Goal: Task Accomplishment & Management: Manage account settings

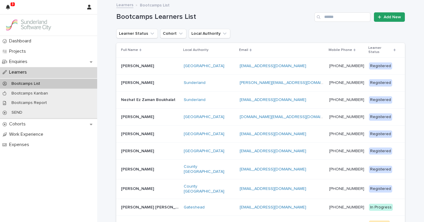
click at [158, 64] on p at bounding box center [150, 66] width 58 height 5
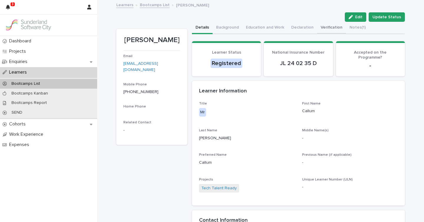
click at [322, 27] on button "Verification" at bounding box center [331, 28] width 29 height 12
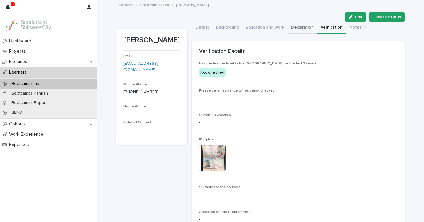
click at [301, 27] on button "Declaration" at bounding box center [302, 28] width 29 height 12
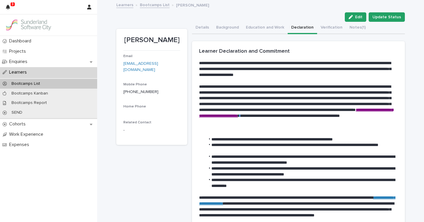
click at [150, 7] on link "Bootcamps List" at bounding box center [155, 4] width 30 height 7
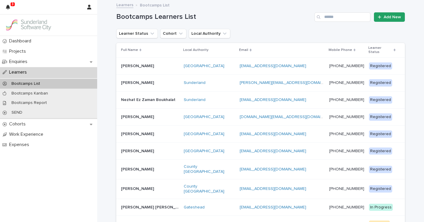
click at [169, 189] on td "[PERSON_NAME] [PERSON_NAME]" at bounding box center [148, 189] width 65 height 20
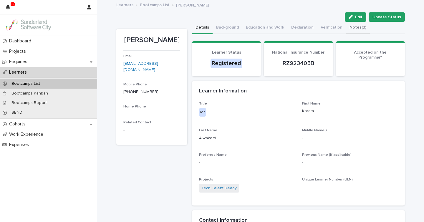
click at [356, 27] on button "Notes (3)" at bounding box center [358, 28] width 24 height 12
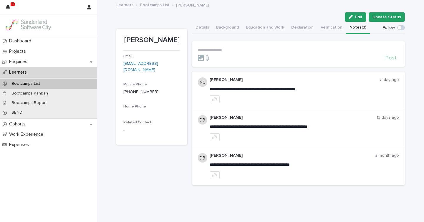
click at [160, 6] on link "Bootcamps List" at bounding box center [155, 4] width 30 height 7
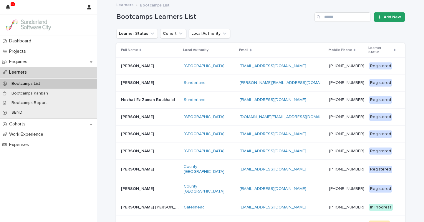
click at [165, 167] on p at bounding box center [150, 169] width 58 height 5
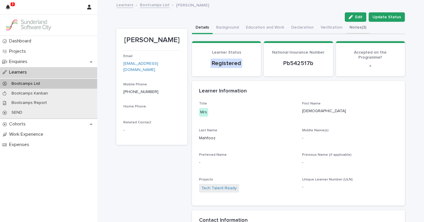
click at [347, 26] on button "Notes (3)" at bounding box center [358, 28] width 24 height 12
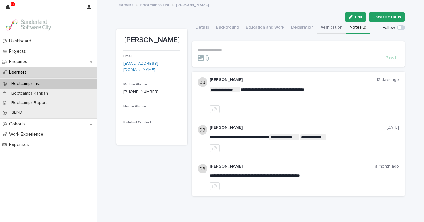
click at [335, 29] on button "Verification" at bounding box center [331, 28] width 29 height 12
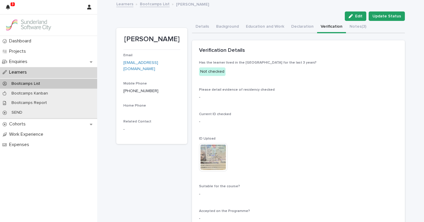
scroll to position [1, 0]
click at [223, 158] on img at bounding box center [213, 157] width 28 height 28
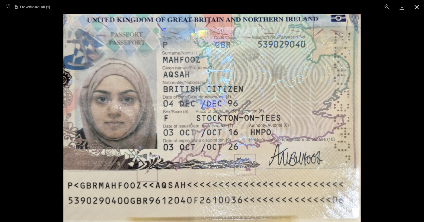
click at [417, 5] on button "Close gallery" at bounding box center [416, 7] width 15 height 14
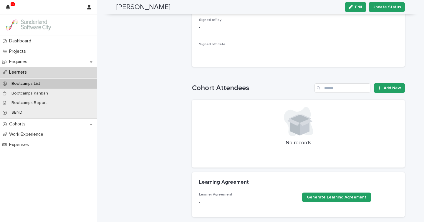
scroll to position [219, 0]
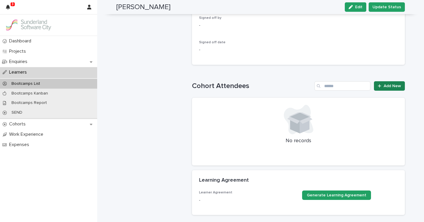
click at [388, 87] on span "Add New" at bounding box center [392, 86] width 17 height 4
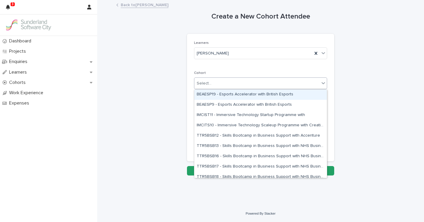
click at [229, 85] on div "Select..." at bounding box center [256, 84] width 125 height 10
type input "***"
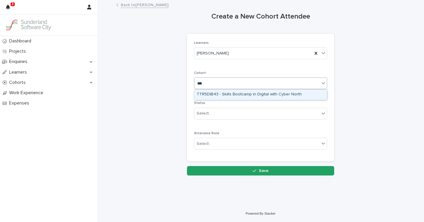
click at [230, 93] on div "TTR5DIB43 - Skills Bootcamp in Digital with Cyber North" at bounding box center [260, 95] width 133 height 10
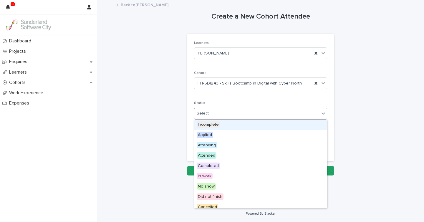
click at [216, 113] on div "Select..." at bounding box center [256, 114] width 125 height 10
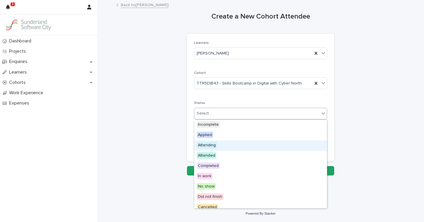
click at [211, 144] on span "Attending" at bounding box center [207, 145] width 20 height 6
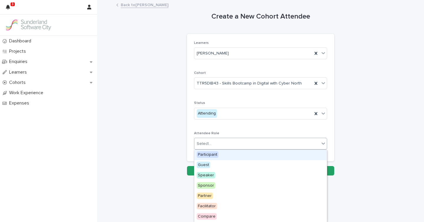
click at [218, 143] on div "Select..." at bounding box center [256, 144] width 125 height 10
click at [214, 155] on span "Participant" at bounding box center [208, 154] width 22 height 6
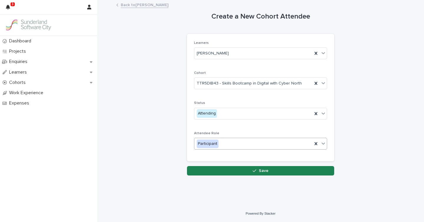
click at [260, 171] on span "Save" at bounding box center [264, 171] width 10 height 4
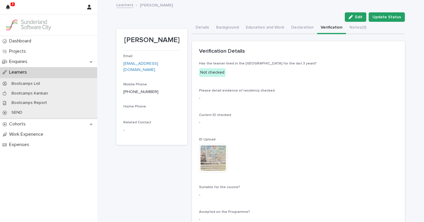
click at [129, 6] on link "Learners" at bounding box center [124, 4] width 17 height 7
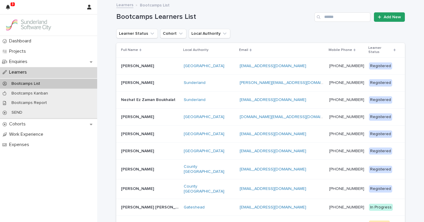
click at [302, 167] on div "[EMAIL_ADDRESS][DOMAIN_NAME] [EMAIL_ADDRESS][DOMAIN_NAME]" at bounding box center [282, 170] width 85 height 10
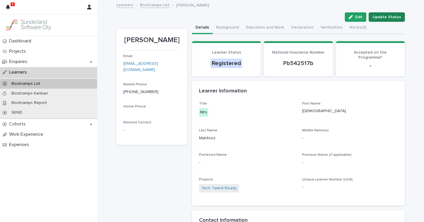
click at [394, 17] on span "Update Status" at bounding box center [387, 17] width 29 height 6
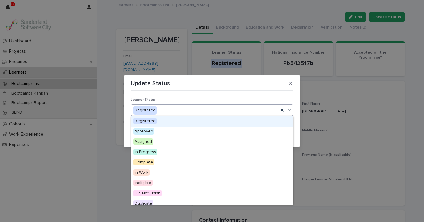
click at [201, 112] on div "Registered" at bounding box center [205, 110] width 148 height 10
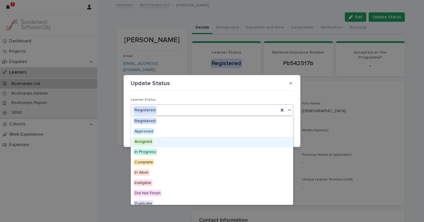
click at [146, 141] on span "Assigned" at bounding box center [143, 141] width 20 height 6
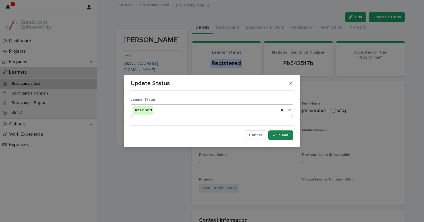
click at [278, 137] on button "Save" at bounding box center [280, 134] width 25 height 9
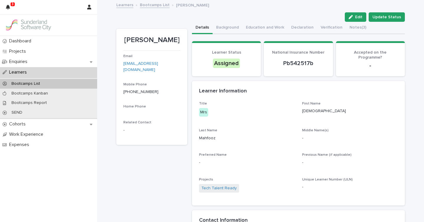
click at [156, 5] on link "Bootcamps List" at bounding box center [155, 4] width 30 height 7
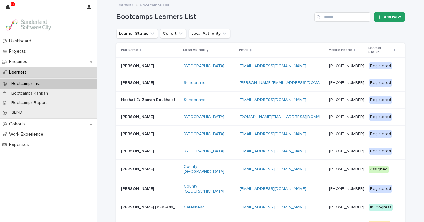
click at [226, 152] on td "[GEOGRAPHIC_DATA]" at bounding box center [209, 151] width 56 height 17
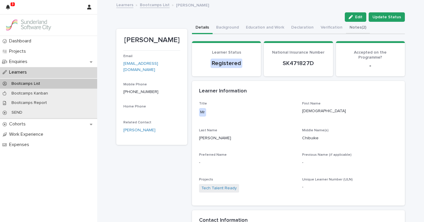
click at [358, 29] on button "Notes (2)" at bounding box center [358, 28] width 24 height 12
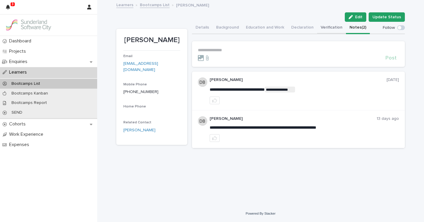
click at [334, 28] on button "Verification" at bounding box center [331, 28] width 29 height 12
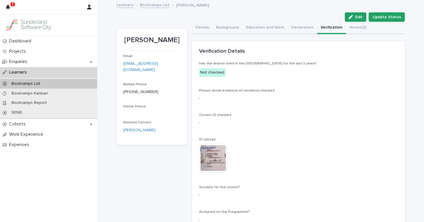
click at [216, 164] on img at bounding box center [213, 158] width 28 height 28
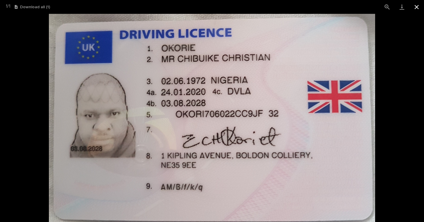
click at [417, 8] on button "Close gallery" at bounding box center [416, 7] width 15 height 14
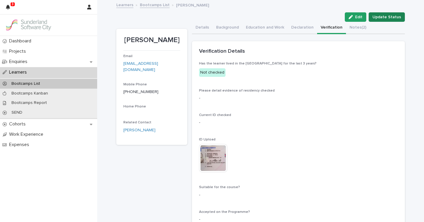
click at [391, 17] on span "Update Status" at bounding box center [387, 17] width 29 height 6
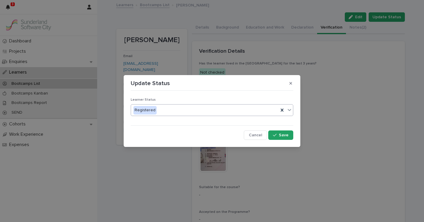
click at [191, 109] on div "Registered" at bounding box center [205, 110] width 148 height 10
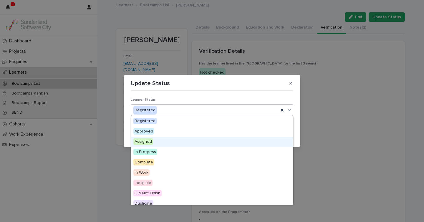
click at [151, 140] on span "Assigned" at bounding box center [143, 141] width 20 height 6
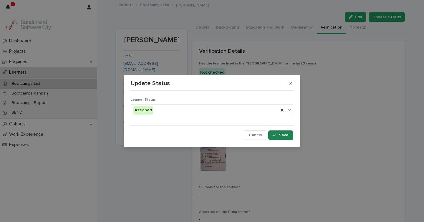
click at [274, 134] on icon "button" at bounding box center [275, 135] width 4 height 4
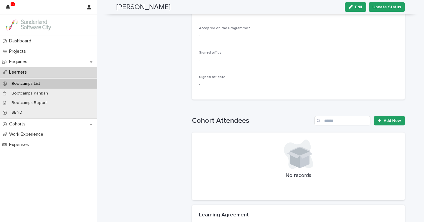
scroll to position [183, 0]
click at [386, 125] on link "Add New" at bounding box center [389, 120] width 31 height 9
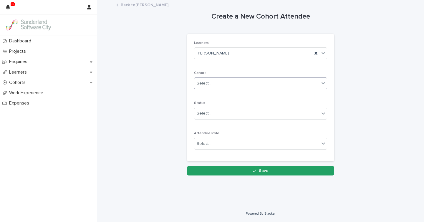
click at [238, 89] on div "Cohort Select..." at bounding box center [260, 82] width 133 height 23
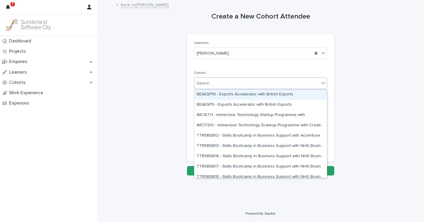
click at [244, 84] on div "Select..." at bounding box center [256, 84] width 125 height 10
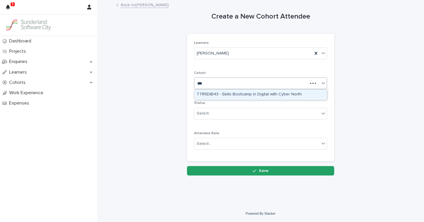
type input "****"
click at [241, 94] on div "TTR5DIB43 - Skills Bootcamp in Digital with Cyber North" at bounding box center [260, 95] width 133 height 10
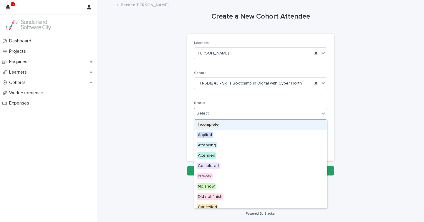
click at [226, 112] on div "Select..." at bounding box center [256, 114] width 125 height 10
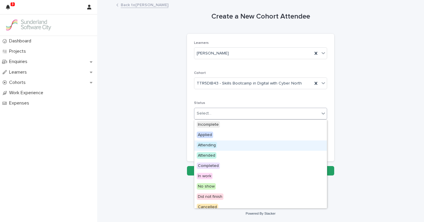
click at [220, 147] on div "Attending" at bounding box center [260, 145] width 133 height 10
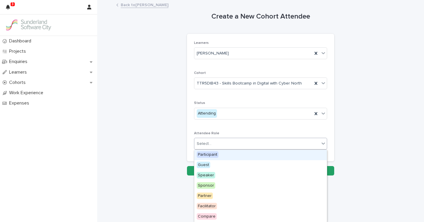
click at [220, 147] on div "Select..." at bounding box center [256, 144] width 125 height 10
click at [213, 155] on span "Participant" at bounding box center [208, 154] width 22 height 6
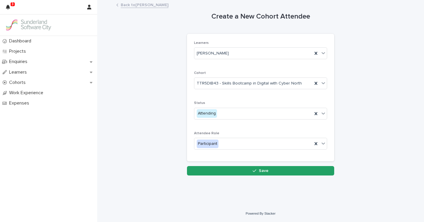
click at [262, 179] on div "Loading... Saving… Loading... Saving… Create a New Cohort Attendee Loading... S…" at bounding box center [260, 96] width 295 height 190
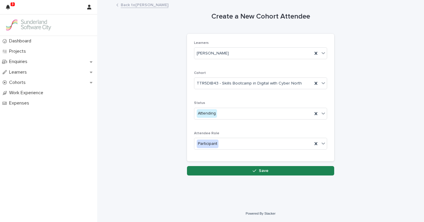
click at [269, 173] on button "Save" at bounding box center [260, 170] width 147 height 9
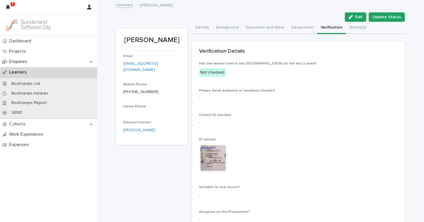
click at [121, 7] on link "Learners" at bounding box center [124, 4] width 17 height 7
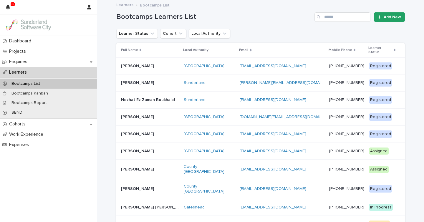
click at [176, 132] on p at bounding box center [150, 134] width 58 height 5
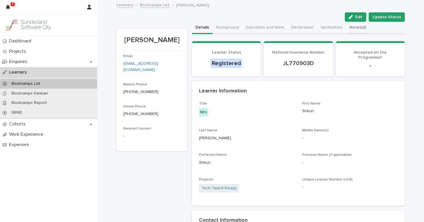
click at [350, 29] on button "Notes (2)" at bounding box center [358, 28] width 24 height 12
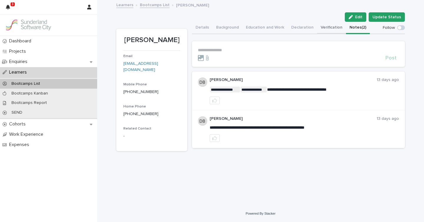
click at [327, 29] on button "Verification" at bounding box center [331, 28] width 29 height 12
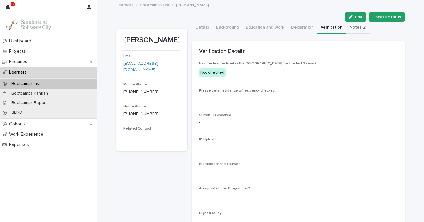
click at [361, 29] on button "Notes (2)" at bounding box center [358, 28] width 24 height 12
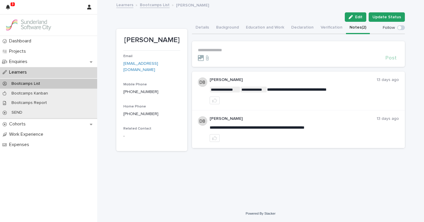
click at [262, 52] on p "**********" at bounding box center [298, 50] width 201 height 5
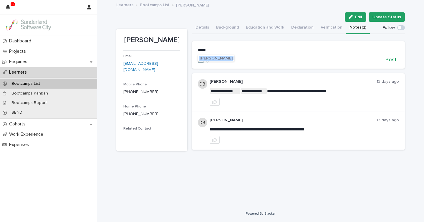
click at [220, 59] on span "[PERSON_NAME]" at bounding box center [216, 58] width 33 height 4
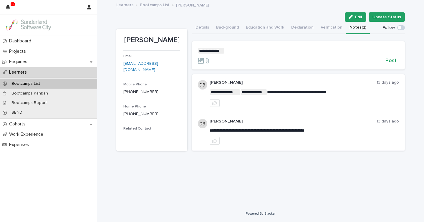
click at [232, 52] on p "**********" at bounding box center [298, 51] width 201 height 6
click at [393, 59] on span "Post" at bounding box center [391, 60] width 11 height 5
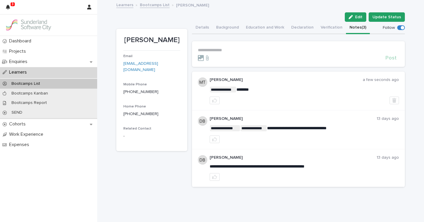
click at [387, 11] on div "**********" at bounding box center [260, 96] width 289 height 191
click at [386, 14] on span "Update Status" at bounding box center [387, 17] width 29 height 6
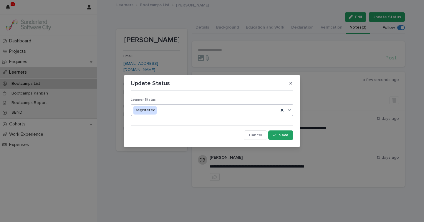
click at [201, 111] on div "Registered" at bounding box center [205, 110] width 148 height 10
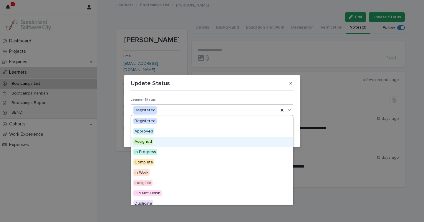
click at [158, 139] on div "Assigned" at bounding box center [212, 142] width 162 height 10
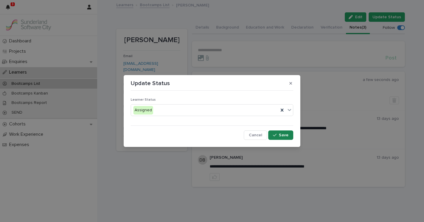
click at [281, 136] on span "Save" at bounding box center [284, 135] width 10 height 4
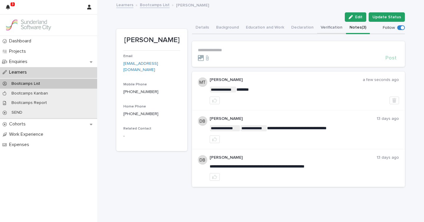
click at [334, 25] on button "Verification" at bounding box center [331, 28] width 29 height 12
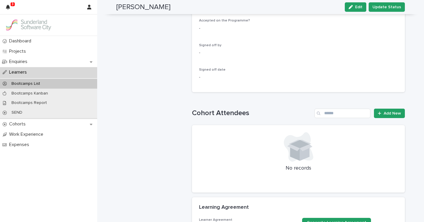
scroll to position [168, 0]
click at [393, 114] on span "Add New" at bounding box center [392, 114] width 17 height 4
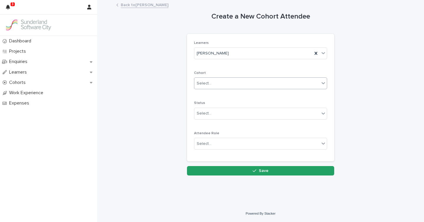
click at [219, 82] on div "Select..." at bounding box center [256, 84] width 125 height 10
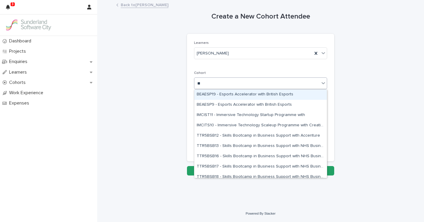
type input "***"
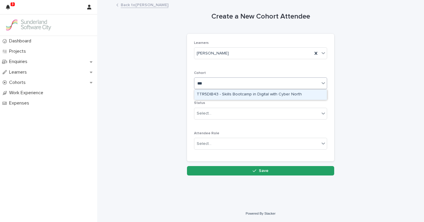
click at [238, 93] on div "TTR5DIB43 - Skills Bootcamp in Digital with Cyber North" at bounding box center [260, 95] width 133 height 10
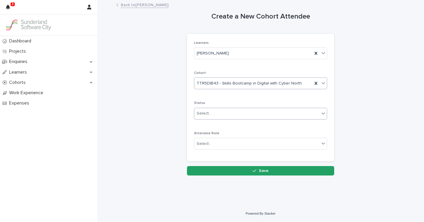
click at [217, 112] on div "Select..." at bounding box center [256, 114] width 125 height 10
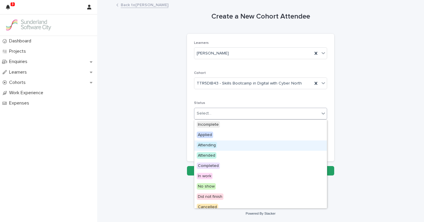
click at [206, 145] on span "Attending" at bounding box center [207, 145] width 20 height 6
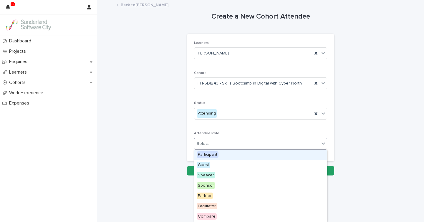
click at [219, 143] on div "Select..." at bounding box center [256, 144] width 125 height 10
click at [209, 156] on span "Participant" at bounding box center [208, 154] width 22 height 6
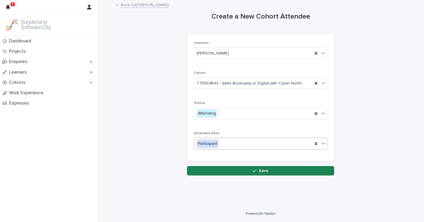
click at [259, 170] on span "Save" at bounding box center [264, 171] width 10 height 4
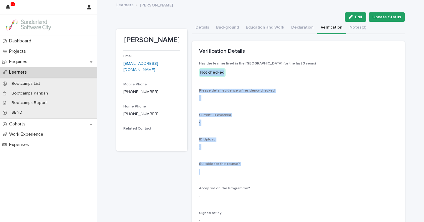
drag, startPoint x: 259, startPoint y: 102, endPoint x: 259, endPoint y: 65, distance: 37.7
click at [259, 65] on div "Has the learner lived in the [GEOGRAPHIC_DATA] for the last 3 years? Not checke…" at bounding box center [298, 157] width 199 height 191
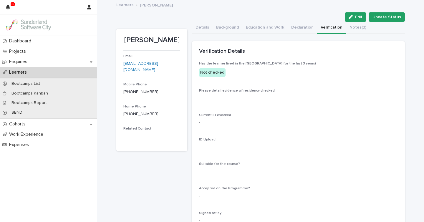
click at [300, 128] on div "Current ID checked -" at bounding box center [298, 121] width 199 height 17
click at [197, 30] on button "Details" at bounding box center [202, 28] width 21 height 12
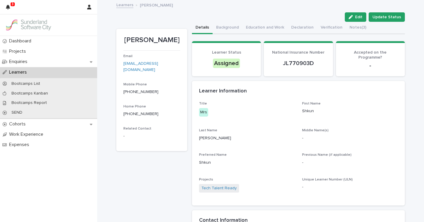
click at [125, 6] on link "Learners" at bounding box center [124, 4] width 17 height 7
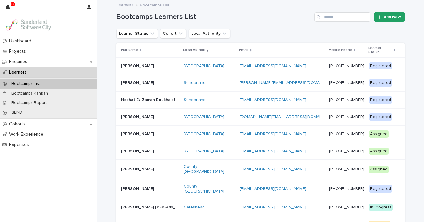
click at [176, 115] on p at bounding box center [150, 117] width 58 height 5
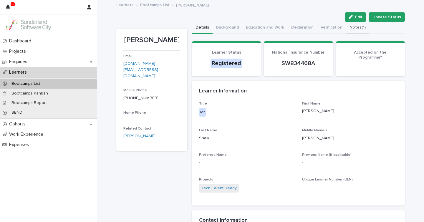
click at [351, 29] on button "Notes (1)" at bounding box center [357, 28] width 23 height 12
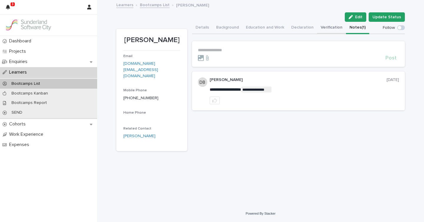
click at [322, 28] on button "Verification" at bounding box center [331, 28] width 29 height 12
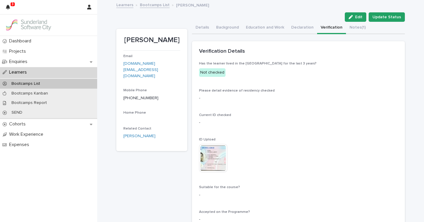
click at [214, 159] on img at bounding box center [213, 158] width 28 height 28
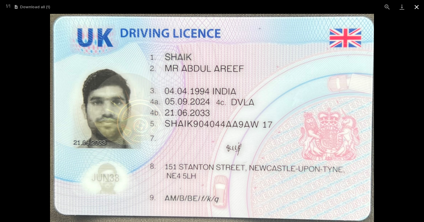
click at [416, 8] on button "Close gallery" at bounding box center [416, 7] width 15 height 14
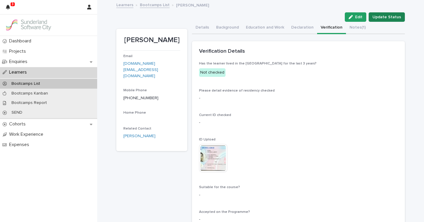
click at [386, 15] on span "Update Status" at bounding box center [387, 17] width 29 height 6
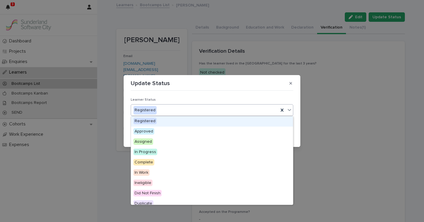
click at [179, 113] on div "Registered" at bounding box center [205, 110] width 148 height 10
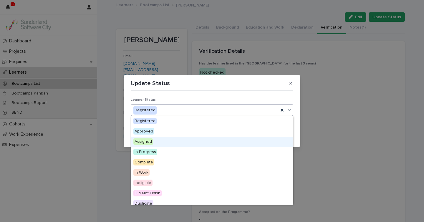
click at [145, 140] on span "Assigned" at bounding box center [143, 141] width 20 height 6
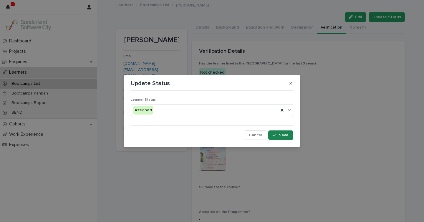
click at [290, 135] on button "Save" at bounding box center [280, 134] width 25 height 9
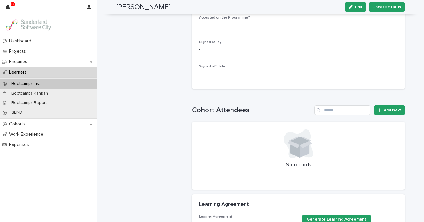
scroll to position [193, 0]
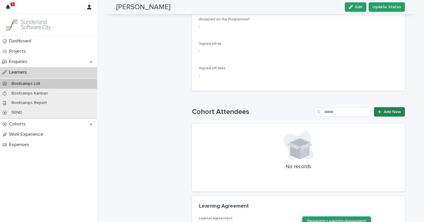
click at [387, 113] on span "Add New" at bounding box center [392, 112] width 17 height 4
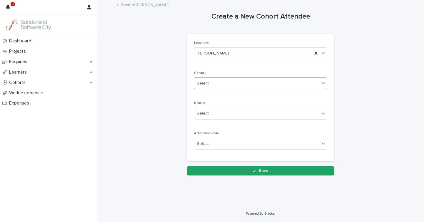
click at [226, 82] on div "Select..." at bounding box center [256, 84] width 125 height 10
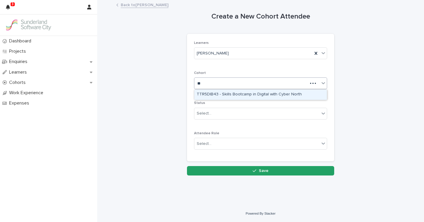
type input "***"
click at [236, 94] on div "TTR5DIB43 - Skills Bootcamp in Digital with Cyber North" at bounding box center [260, 95] width 133 height 10
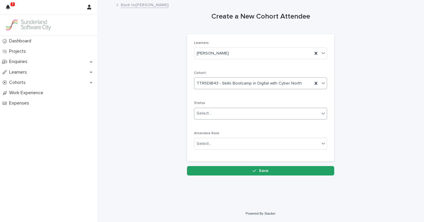
click at [221, 113] on div "Select..." at bounding box center [256, 114] width 125 height 10
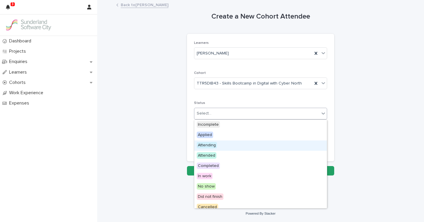
click at [213, 143] on span "Attending" at bounding box center [207, 145] width 20 height 6
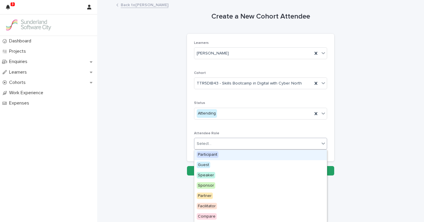
click at [228, 143] on div "Select..." at bounding box center [256, 144] width 125 height 10
click at [210, 156] on span "Participant" at bounding box center [208, 154] width 22 height 6
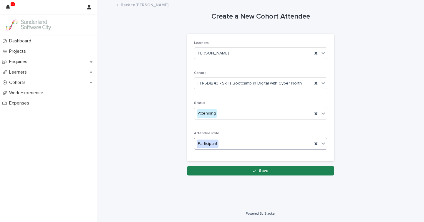
click at [238, 170] on button "Save" at bounding box center [260, 170] width 147 height 9
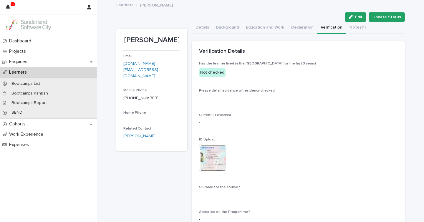
click at [129, 6] on link "Learners" at bounding box center [124, 4] width 17 height 7
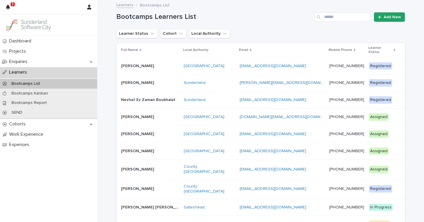
click at [217, 97] on div "Sunderland" at bounding box center [210, 99] width 52 height 5
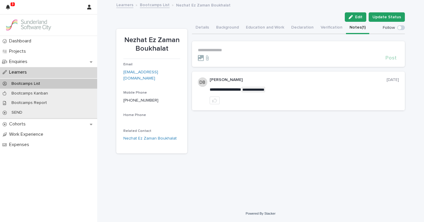
click at [353, 28] on button "Notes (1)" at bounding box center [357, 28] width 23 height 12
click at [328, 31] on button "Verification" at bounding box center [331, 28] width 29 height 12
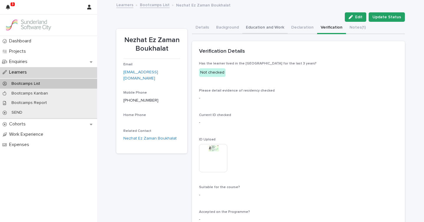
click at [249, 27] on button "Education and Work" at bounding box center [264, 28] width 45 height 12
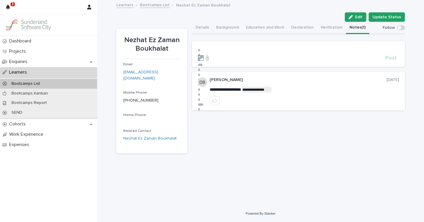
click at [346, 29] on button "Notes (1)" at bounding box center [357, 28] width 23 height 12
click at [385, 18] on span "Update Status" at bounding box center [387, 17] width 29 height 6
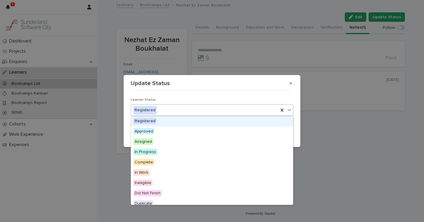
click at [205, 114] on div "Registered" at bounding box center [205, 110] width 148 height 10
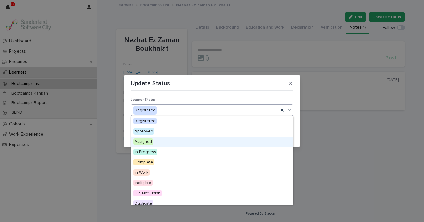
click at [151, 142] on span "Assigned" at bounding box center [143, 141] width 20 height 6
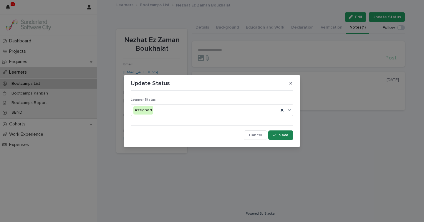
click at [275, 136] on icon "button" at bounding box center [275, 135] width 4 height 4
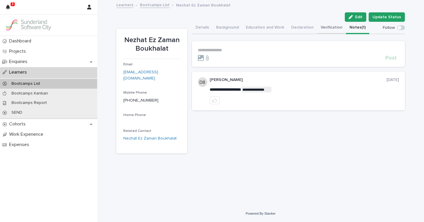
click at [331, 27] on button "Verification" at bounding box center [331, 28] width 29 height 12
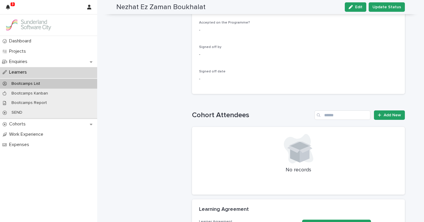
scroll to position [188, 0]
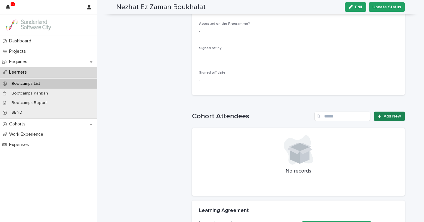
click at [390, 118] on span "Add New" at bounding box center [392, 116] width 17 height 4
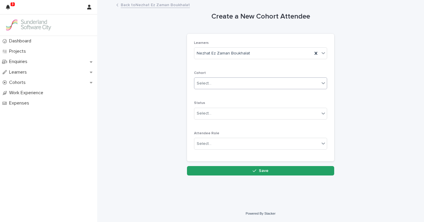
click at [218, 82] on div "Select..." at bounding box center [256, 84] width 125 height 10
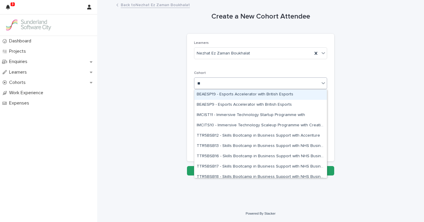
type input "***"
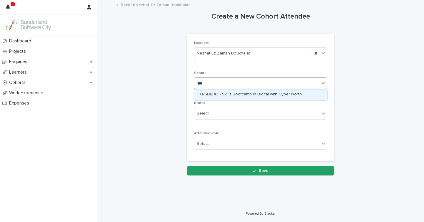
click at [239, 92] on div "TTR5DIB43 - Skills Bootcamp in Digital with Cyber North" at bounding box center [260, 95] width 133 height 10
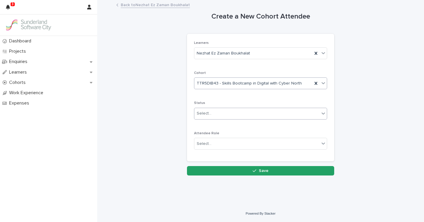
click at [220, 114] on div "Select..." at bounding box center [256, 114] width 125 height 10
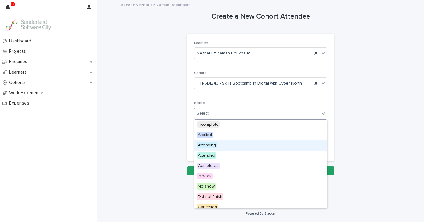
click at [213, 145] on span "Attending" at bounding box center [207, 145] width 20 height 6
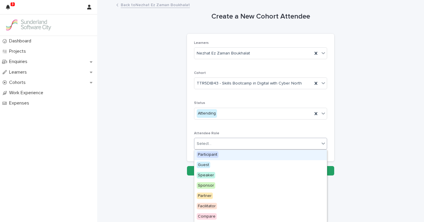
click at [222, 145] on div "Select..." at bounding box center [256, 144] width 125 height 10
click at [214, 155] on span "Participant" at bounding box center [208, 154] width 22 height 6
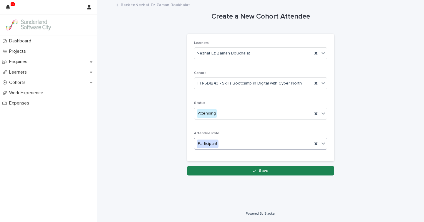
click at [242, 172] on button "Save" at bounding box center [260, 170] width 147 height 9
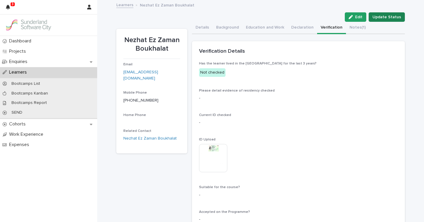
click at [388, 20] on button "Update Status" at bounding box center [387, 16] width 36 height 9
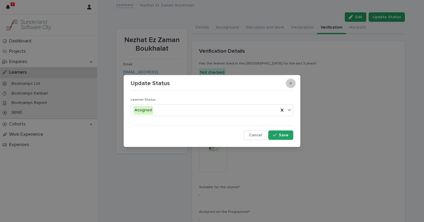
click at [292, 87] on button "button" at bounding box center [291, 83] width 10 height 9
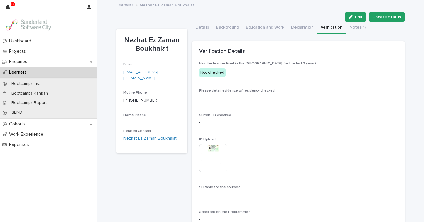
click at [128, 7] on link "Learners" at bounding box center [124, 4] width 17 height 7
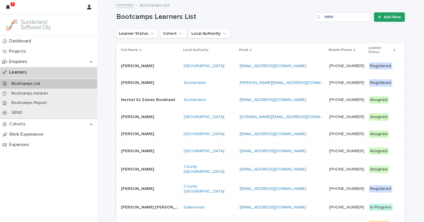
click at [227, 80] on div "Sunderland" at bounding box center [210, 82] width 52 height 5
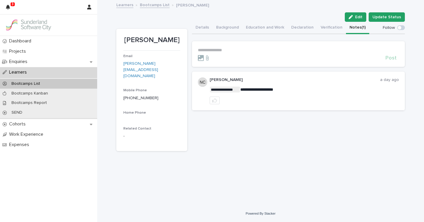
click at [354, 27] on button "Notes (1)" at bounding box center [357, 28] width 23 height 12
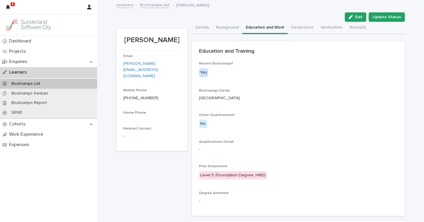
click at [247, 26] on button "Education and Work" at bounding box center [264, 28] width 45 height 12
click at [224, 27] on button "Background" at bounding box center [228, 28] width 30 height 12
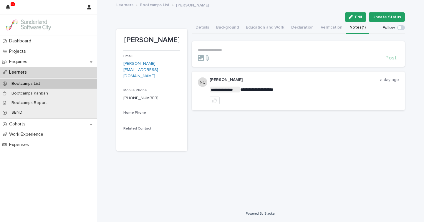
click at [351, 28] on button "Notes (1)" at bounding box center [357, 28] width 23 height 12
click at [233, 28] on button "Background" at bounding box center [228, 28] width 30 height 12
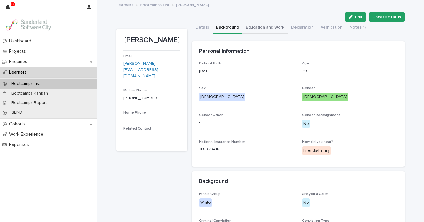
click at [253, 28] on button "Education and Work" at bounding box center [264, 28] width 45 height 12
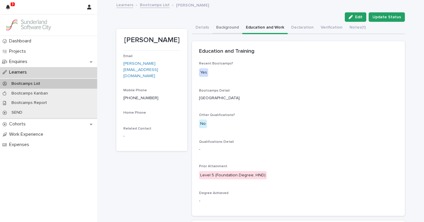
click at [226, 26] on button "Background" at bounding box center [228, 28] width 30 height 12
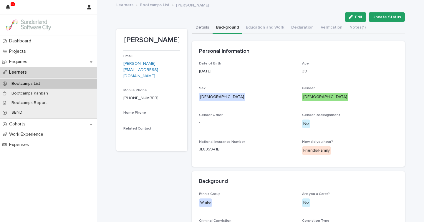
click at [201, 24] on button "Details" at bounding box center [202, 28] width 21 height 12
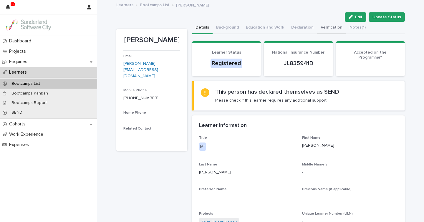
click at [326, 30] on button "Verification" at bounding box center [331, 28] width 29 height 12
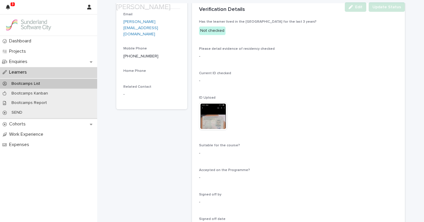
scroll to position [42, 0]
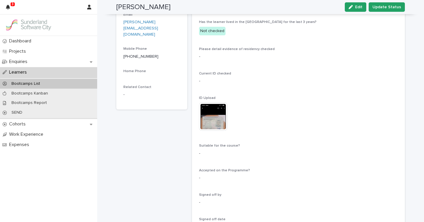
click at [213, 113] on img at bounding box center [213, 116] width 28 height 28
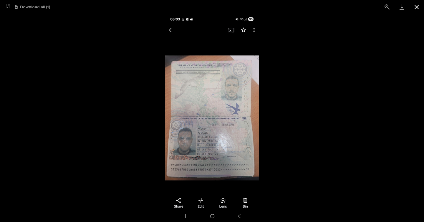
click at [416, 5] on button "Close gallery" at bounding box center [416, 7] width 15 height 14
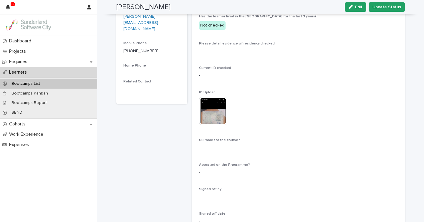
scroll to position [49, 0]
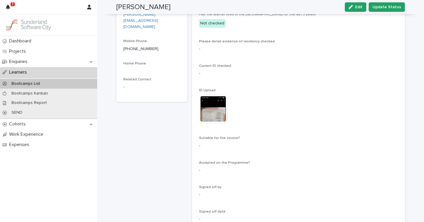
click at [214, 169] on p "-" at bounding box center [298, 170] width 199 height 6
click at [359, 3] on button "Edit" at bounding box center [356, 6] width 22 height 9
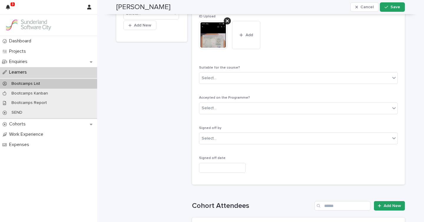
scroll to position [139, 0]
click at [226, 109] on div "Select..." at bounding box center [294, 108] width 191 height 10
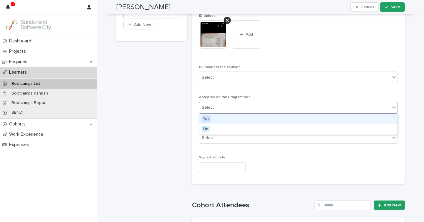
click at [255, 92] on div "Has the learner lived in the [GEOGRAPHIC_DATA] for the last 3 years? Not checke…" at bounding box center [298, 49] width 199 height 255
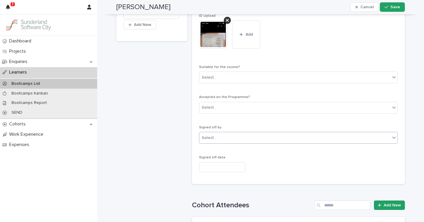
click at [239, 134] on div "Select..." at bounding box center [294, 138] width 191 height 10
click at [239, 133] on div "Select..." at bounding box center [294, 138] width 191 height 10
click at [237, 80] on div "Select..." at bounding box center [294, 78] width 191 height 10
click at [190, 81] on div "**********" at bounding box center [260, 113] width 289 height 462
click at [212, 108] on div "Select..." at bounding box center [209, 108] width 15 height 6
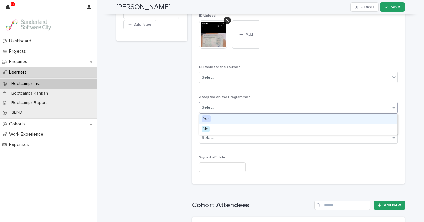
click at [245, 90] on div "Has the learner lived in the [GEOGRAPHIC_DATA] for the last 3 years? Not checke…" at bounding box center [298, 49] width 199 height 255
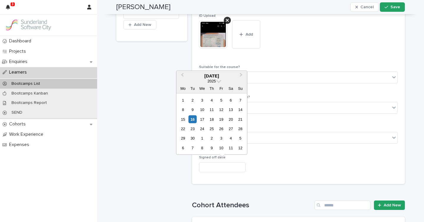
click at [210, 165] on input "text" at bounding box center [222, 167] width 47 height 10
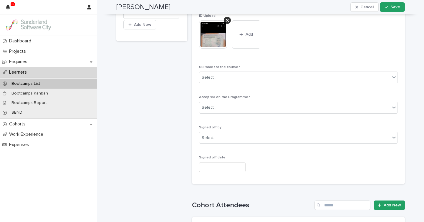
click at [274, 166] on div at bounding box center [298, 167] width 199 height 10
click at [365, 7] on span "Cancel" at bounding box center [367, 7] width 13 height 4
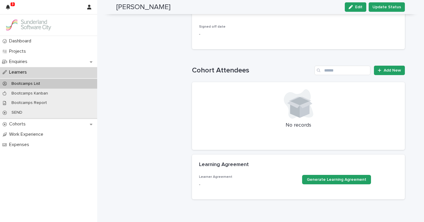
scroll to position [231, 0]
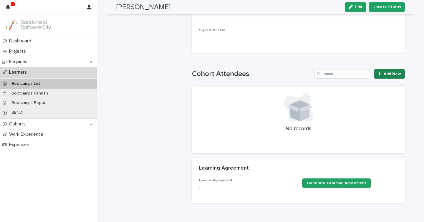
click at [398, 75] on span "Add New" at bounding box center [392, 74] width 17 height 4
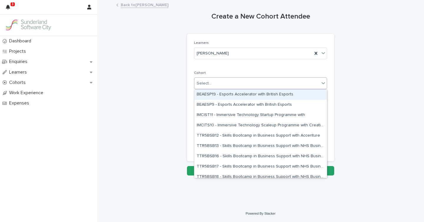
click at [289, 77] on div "Select..." at bounding box center [260, 83] width 133 height 12
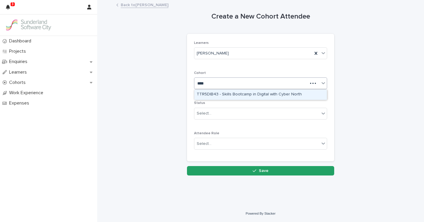
type input "*****"
click at [254, 96] on div "TTR5DIB43 - Skills Bootcamp in Digital with Cyber North" at bounding box center [260, 95] width 133 height 10
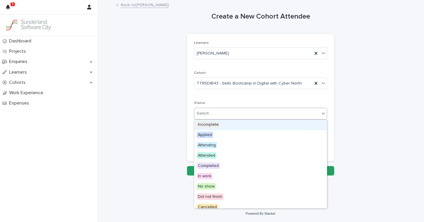
click at [219, 114] on div "Select..." at bounding box center [256, 114] width 125 height 10
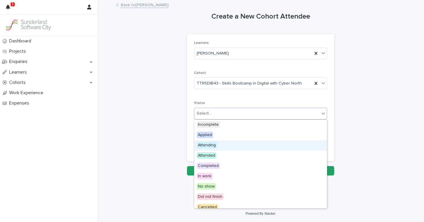
click at [205, 143] on span "Attending" at bounding box center [207, 145] width 20 height 6
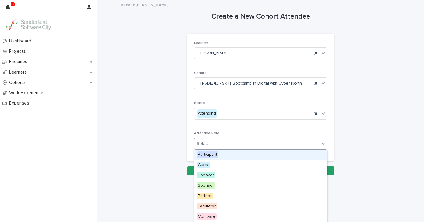
click at [203, 148] on div "Select..." at bounding box center [256, 144] width 125 height 10
click at [203, 155] on span "Participant" at bounding box center [208, 154] width 22 height 6
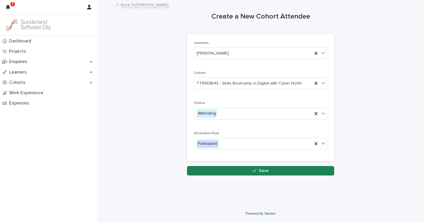
click at [201, 166] on button "Save" at bounding box center [260, 170] width 147 height 9
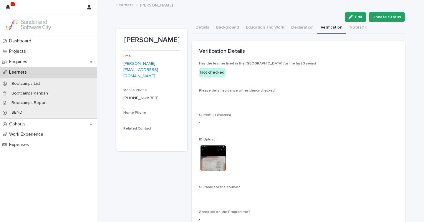
click at [129, 6] on link "Learners" at bounding box center [124, 4] width 17 height 7
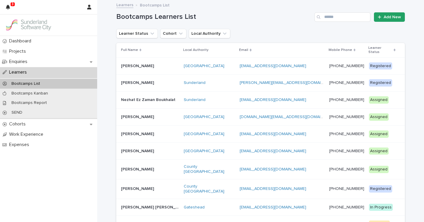
click at [355, 80] on p at bounding box center [346, 82] width 35 height 5
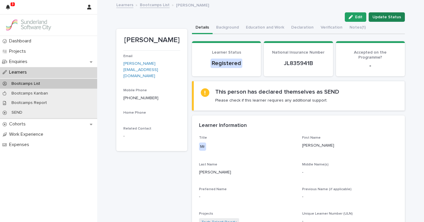
click at [399, 17] on span "Update Status" at bounding box center [387, 17] width 29 height 6
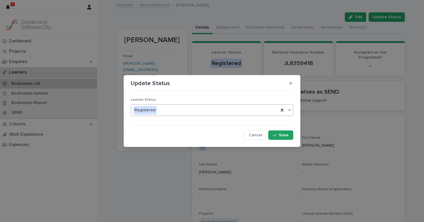
click at [190, 109] on div "Registered" at bounding box center [205, 110] width 148 height 10
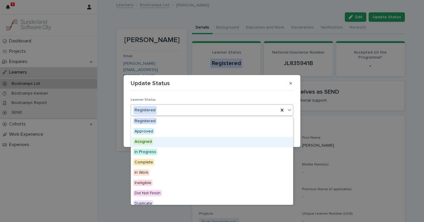
click at [150, 141] on span "Assigned" at bounding box center [143, 141] width 20 height 6
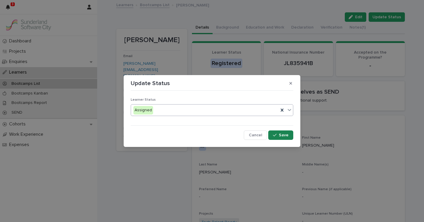
click at [280, 135] on span "Save" at bounding box center [284, 135] width 10 height 4
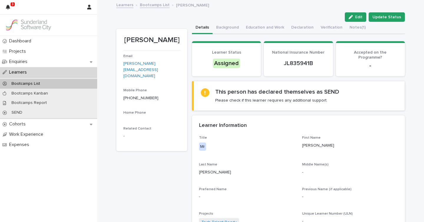
click at [153, 3] on link "Bootcamps List" at bounding box center [155, 4] width 30 height 7
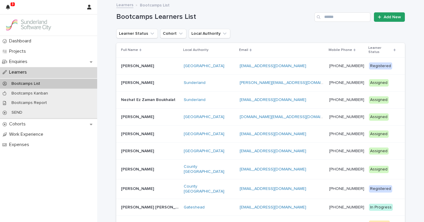
click at [312, 64] on p at bounding box center [282, 66] width 85 height 5
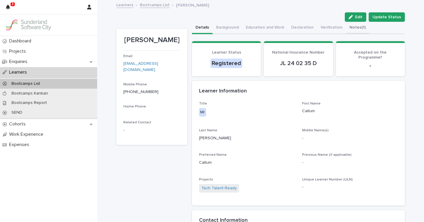
click at [357, 29] on button "Notes (1)" at bounding box center [357, 28] width 23 height 12
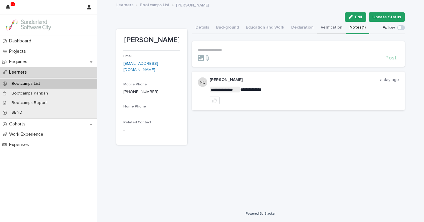
click at [332, 29] on button "Verification" at bounding box center [331, 28] width 29 height 12
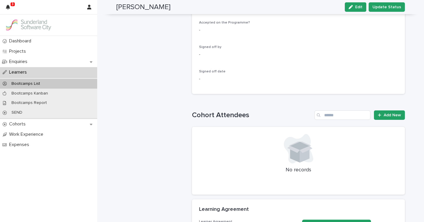
scroll to position [190, 0]
click at [394, 115] on span "Add New" at bounding box center [392, 115] width 17 height 4
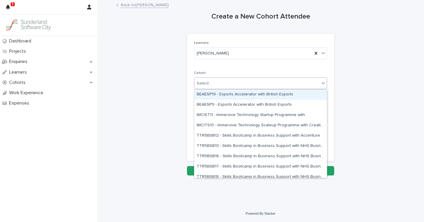
click at [215, 82] on div "Select..." at bounding box center [256, 84] width 125 height 10
type input "***"
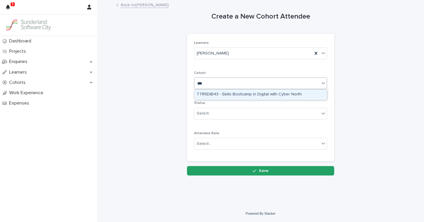
click at [218, 91] on div "TTR5DIB43 - Skills Bootcamp in Digital with Cyber North" at bounding box center [260, 95] width 133 height 10
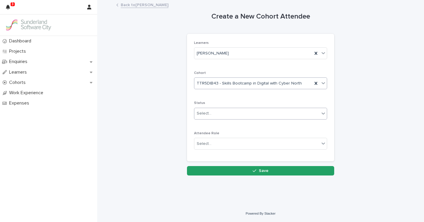
click at [213, 111] on div "Select..." at bounding box center [256, 114] width 125 height 10
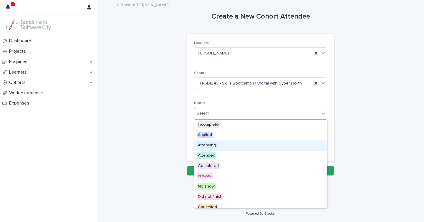
click at [212, 146] on span "Attending" at bounding box center [207, 145] width 20 height 6
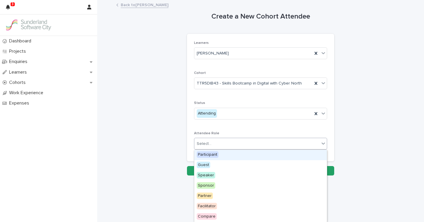
click at [216, 144] on div "Select..." at bounding box center [256, 144] width 125 height 10
click at [216, 156] on span "Participant" at bounding box center [208, 154] width 22 height 6
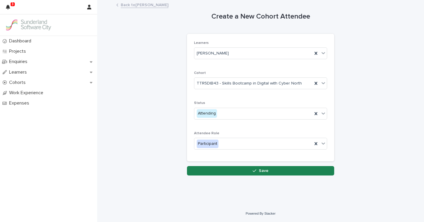
click at [216, 167] on button "Save" at bounding box center [260, 170] width 147 height 9
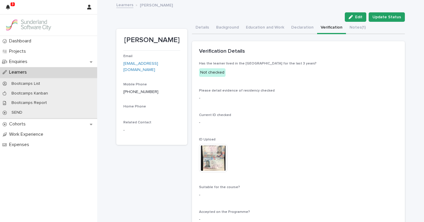
click at [126, 5] on link "Learners" at bounding box center [124, 4] width 17 height 7
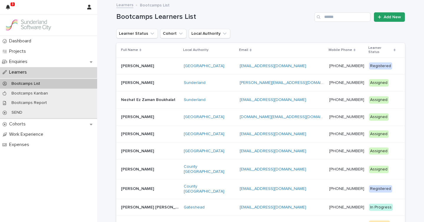
click at [311, 64] on p at bounding box center [282, 66] width 85 height 5
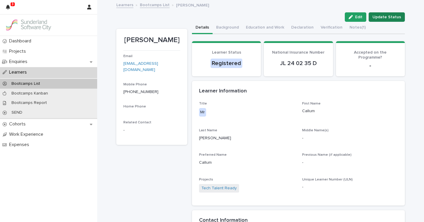
click at [394, 17] on span "Update Status" at bounding box center [387, 17] width 29 height 6
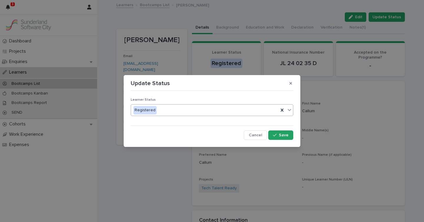
click at [252, 108] on div "Registered" at bounding box center [205, 110] width 148 height 10
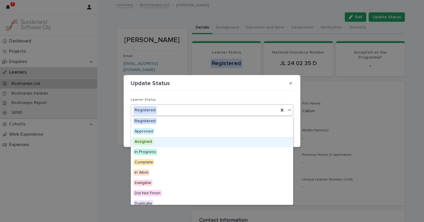
click at [162, 141] on div "Assigned" at bounding box center [212, 142] width 162 height 10
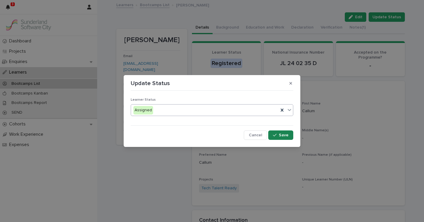
click at [275, 136] on icon "button" at bounding box center [275, 135] width 4 height 3
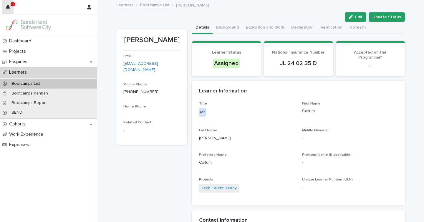
click at [12, 8] on button "button" at bounding box center [7, 7] width 11 height 14
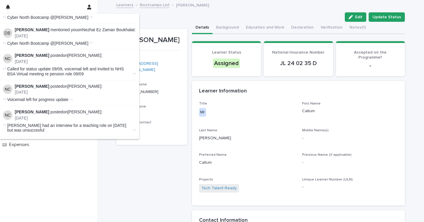
scroll to position [118, 0]
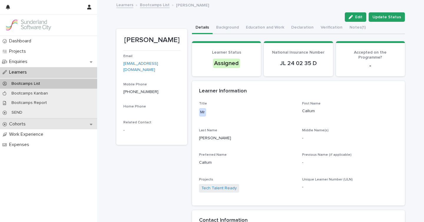
click at [14, 124] on p "Cohorts" at bounding box center [19, 124] width 24 height 6
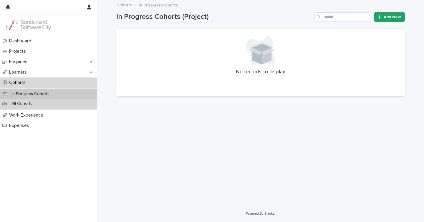
click at [26, 106] on p "All Cohorts" at bounding box center [22, 103] width 30 height 5
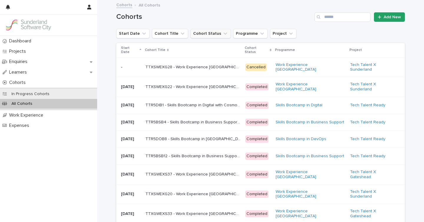
click at [199, 35] on button "Cohort Status" at bounding box center [211, 33] width 40 height 9
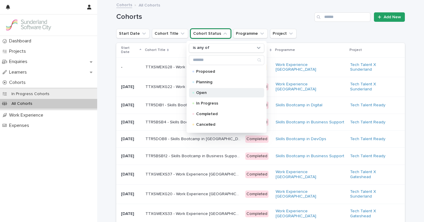
click at [211, 92] on p "Open" at bounding box center [225, 93] width 59 height 4
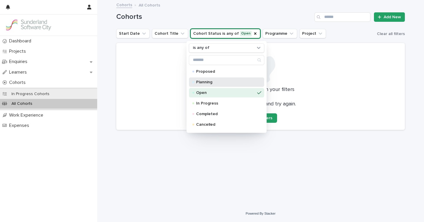
click at [210, 80] on p "Planning" at bounding box center [225, 82] width 59 height 4
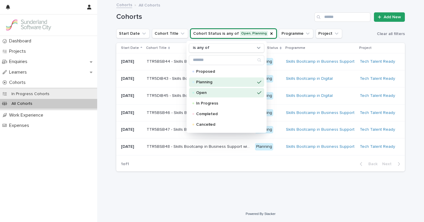
click at [227, 12] on div "Cohorts Add New" at bounding box center [260, 15] width 289 height 28
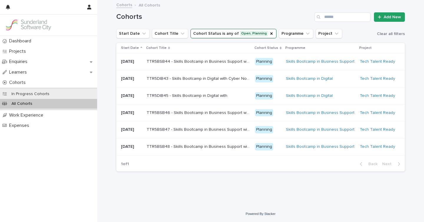
click at [219, 67] on td "TTR5BSB44 - Skills Bootcamp in Business Support with NHS Business Services Auth…" at bounding box center [198, 61] width 108 height 17
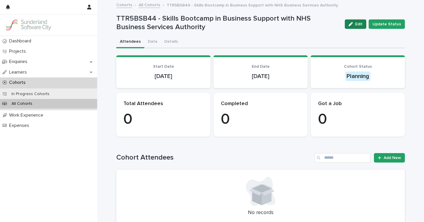
click at [355, 24] on div "button" at bounding box center [352, 24] width 6 height 4
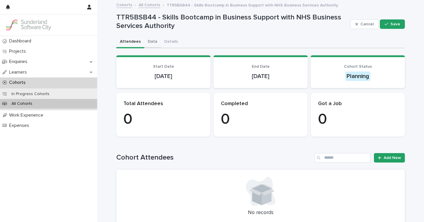
click at [153, 39] on button "Data" at bounding box center [152, 42] width 16 height 12
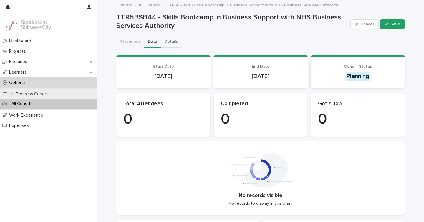
click at [170, 42] on button "Details" at bounding box center [171, 42] width 21 height 12
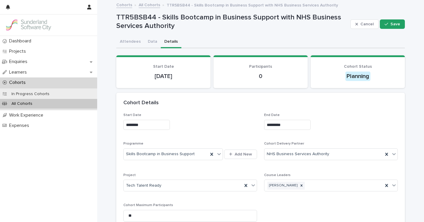
click at [136, 123] on input "********" at bounding box center [146, 125] width 47 height 10
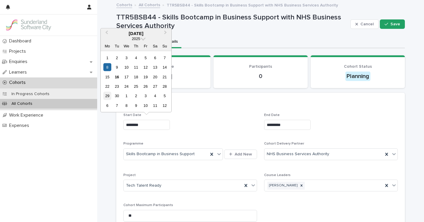
click at [107, 95] on div "29" at bounding box center [107, 96] width 8 height 8
type input "*********"
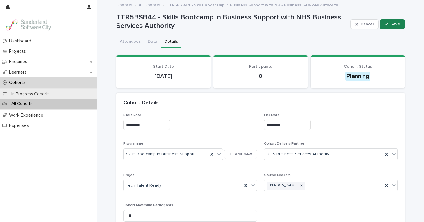
click at [388, 28] on button "Save" at bounding box center [392, 23] width 25 height 9
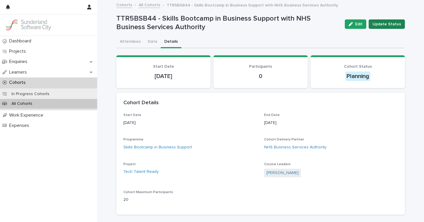
click at [388, 28] on button "Update Status" at bounding box center [387, 23] width 36 height 9
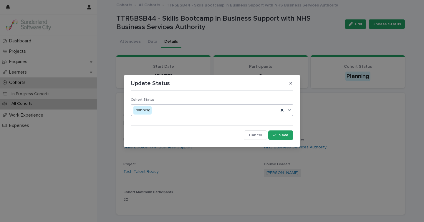
click at [203, 111] on div "Planning" at bounding box center [205, 110] width 148 height 10
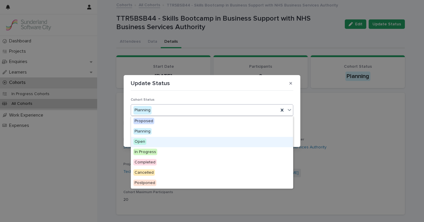
click at [140, 139] on span "Open" at bounding box center [139, 141] width 13 height 6
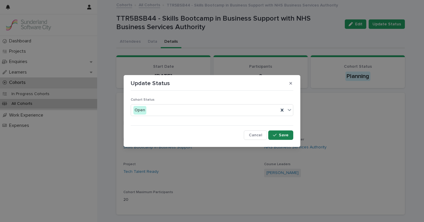
click at [280, 133] on span "Save" at bounding box center [284, 135] width 10 height 4
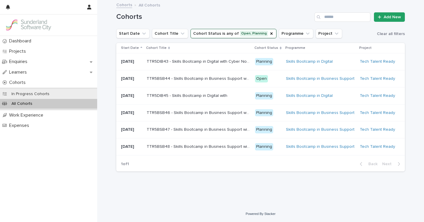
click at [224, 64] on p "TTR5DIB43 - Skills Bootcamp in Digital with Cyber North" at bounding box center [199, 61] width 104 height 6
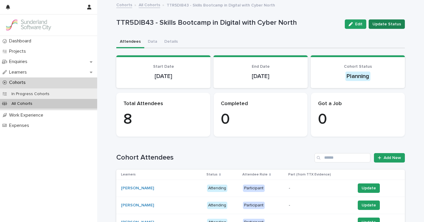
click at [386, 25] on span "Update Status" at bounding box center [387, 24] width 29 height 6
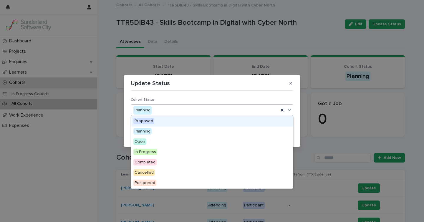
click at [157, 112] on div "Planning" at bounding box center [205, 110] width 148 height 10
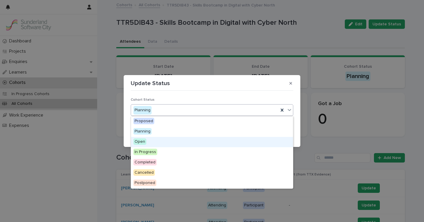
click at [138, 141] on span "Open" at bounding box center [139, 141] width 13 height 6
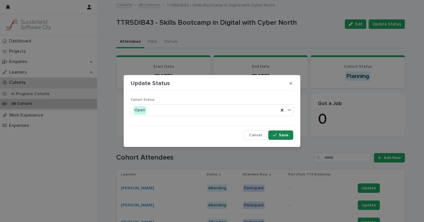
click at [278, 135] on div "button" at bounding box center [276, 135] width 6 height 4
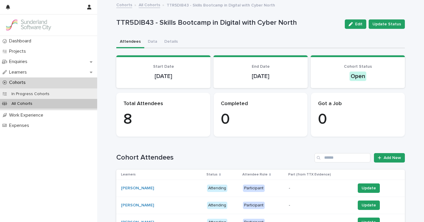
click at [149, 6] on link "All Cohorts" at bounding box center [150, 4] width 22 height 7
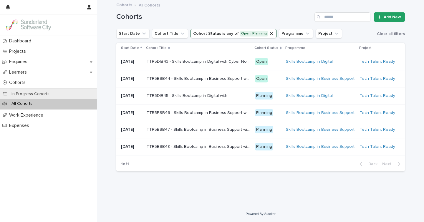
click at [227, 115] on p "TTR5BSB46 - Skills Bootcamp in Business Support with NHS Business Services Auth…" at bounding box center [199, 112] width 104 height 6
